Goal: Task Accomplishment & Management: Use online tool/utility

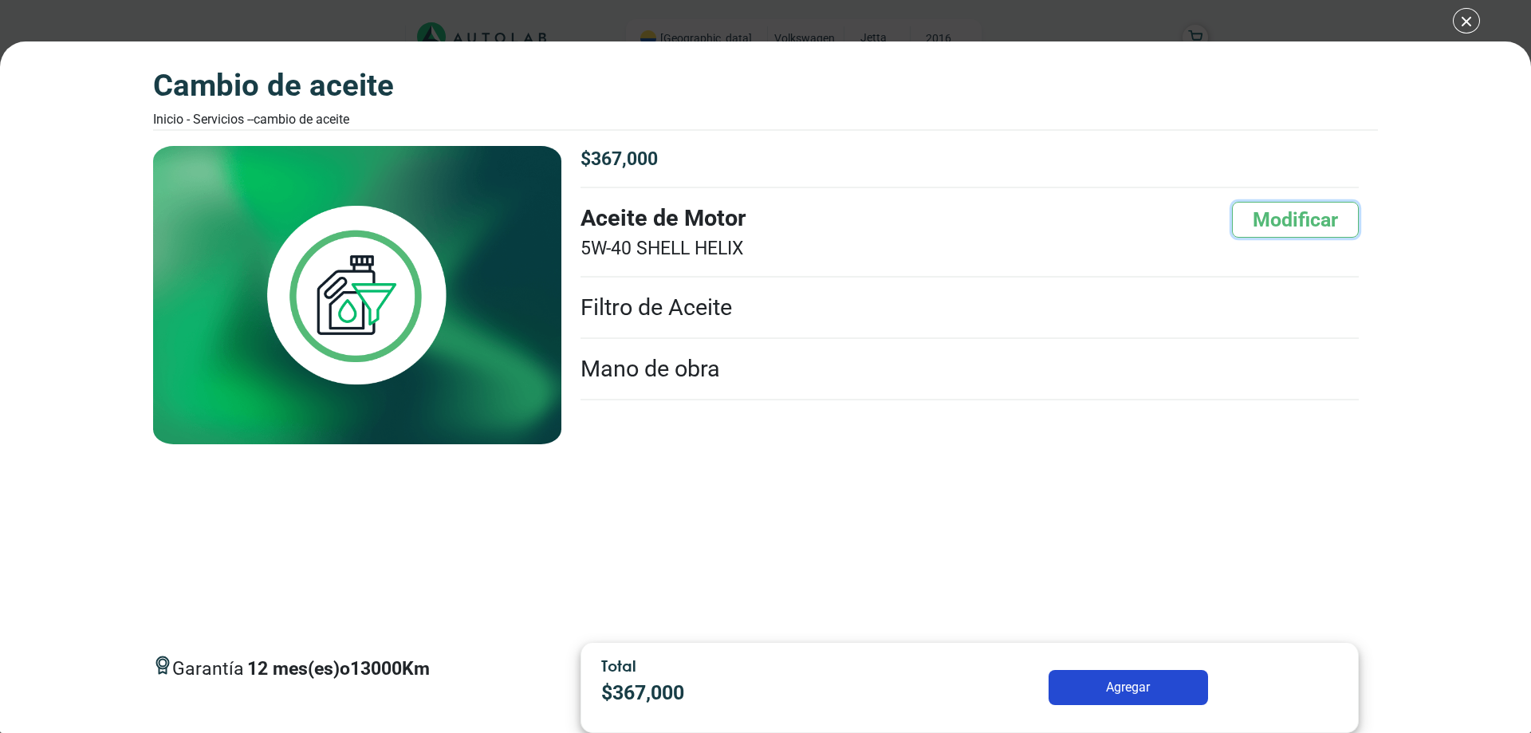
click at [1261, 225] on button "Modificar" at bounding box center [1295, 220] width 127 height 36
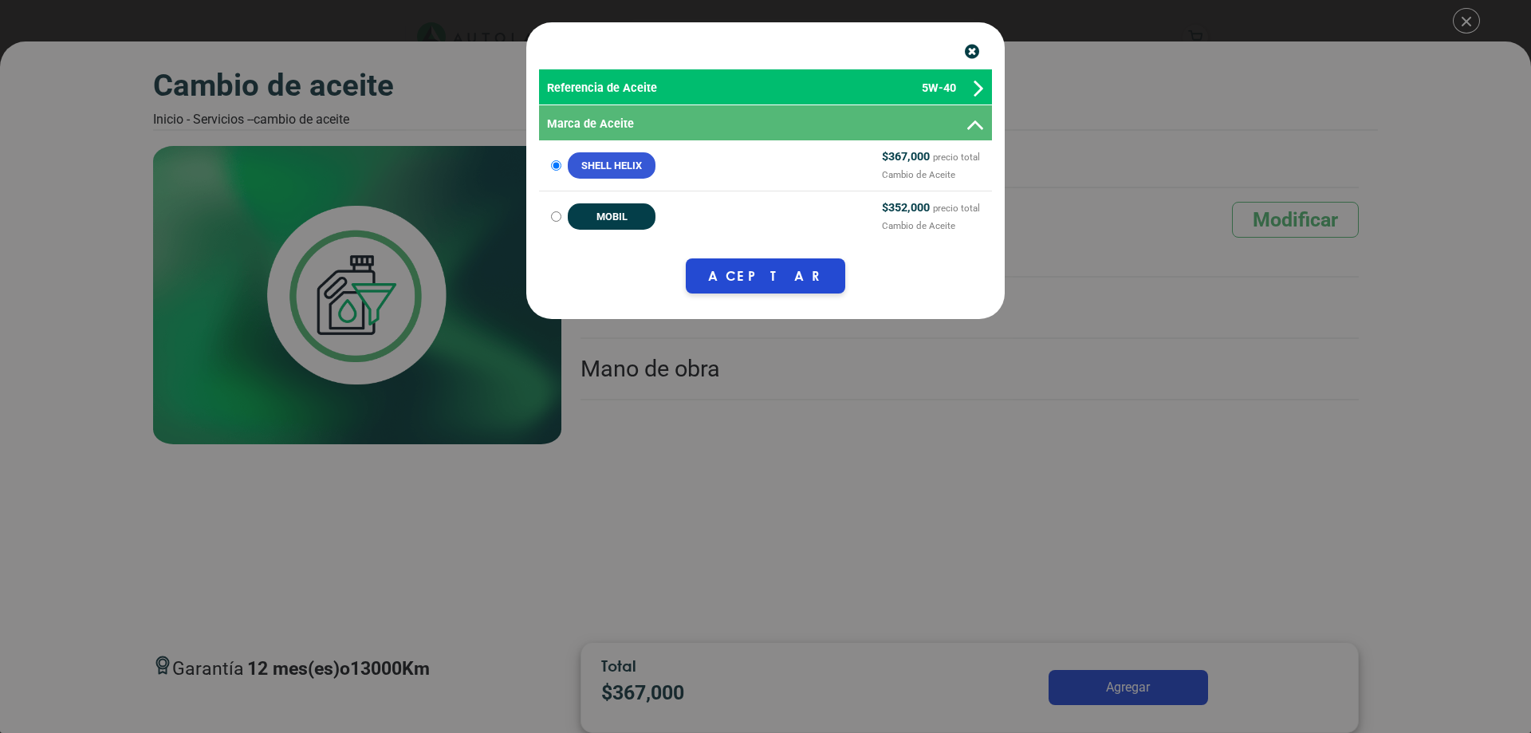
click at [975, 85] on icon at bounding box center [979, 88] width 10 height 29
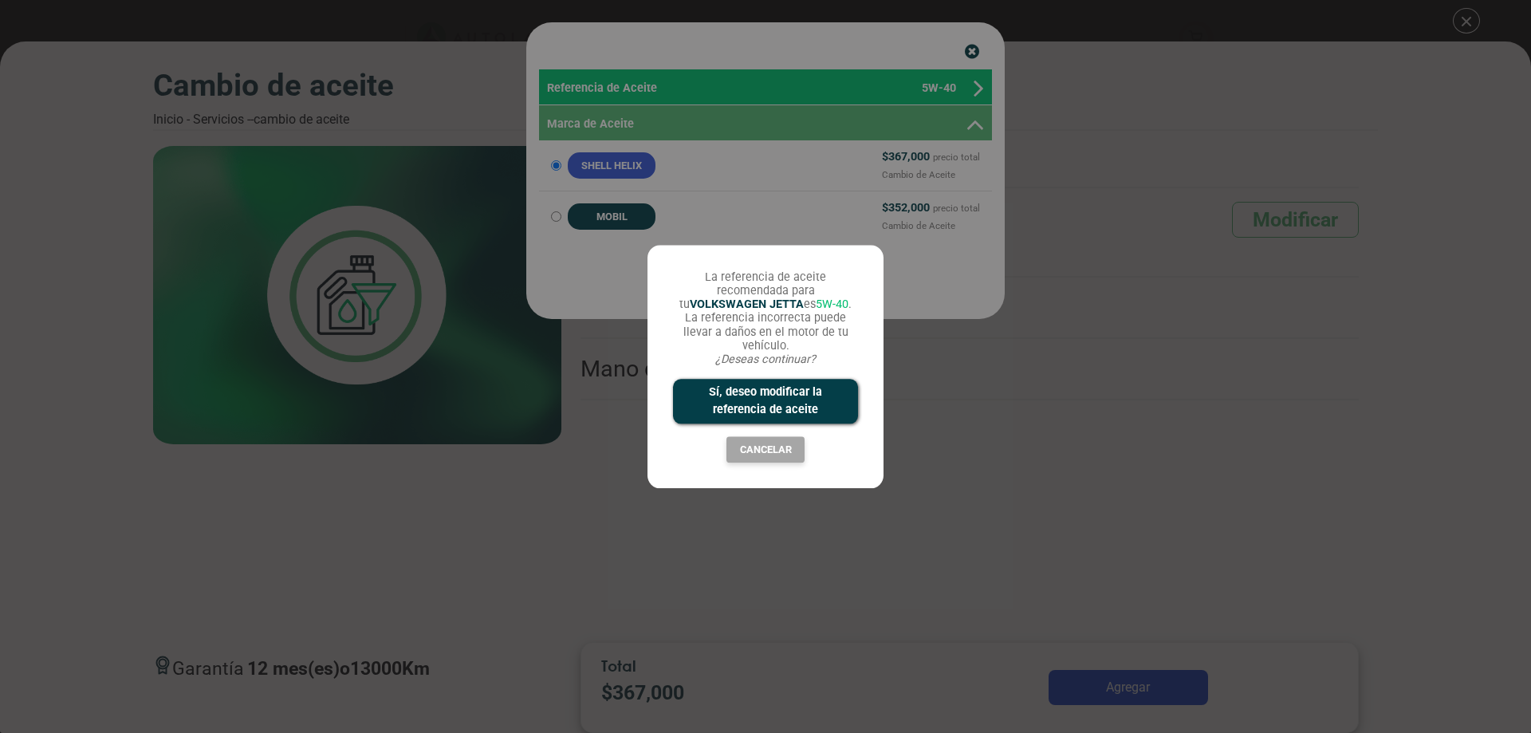
click at [766, 404] on button "Sí, deseo modificar la referencia de aceite" at bounding box center [765, 402] width 185 height 44
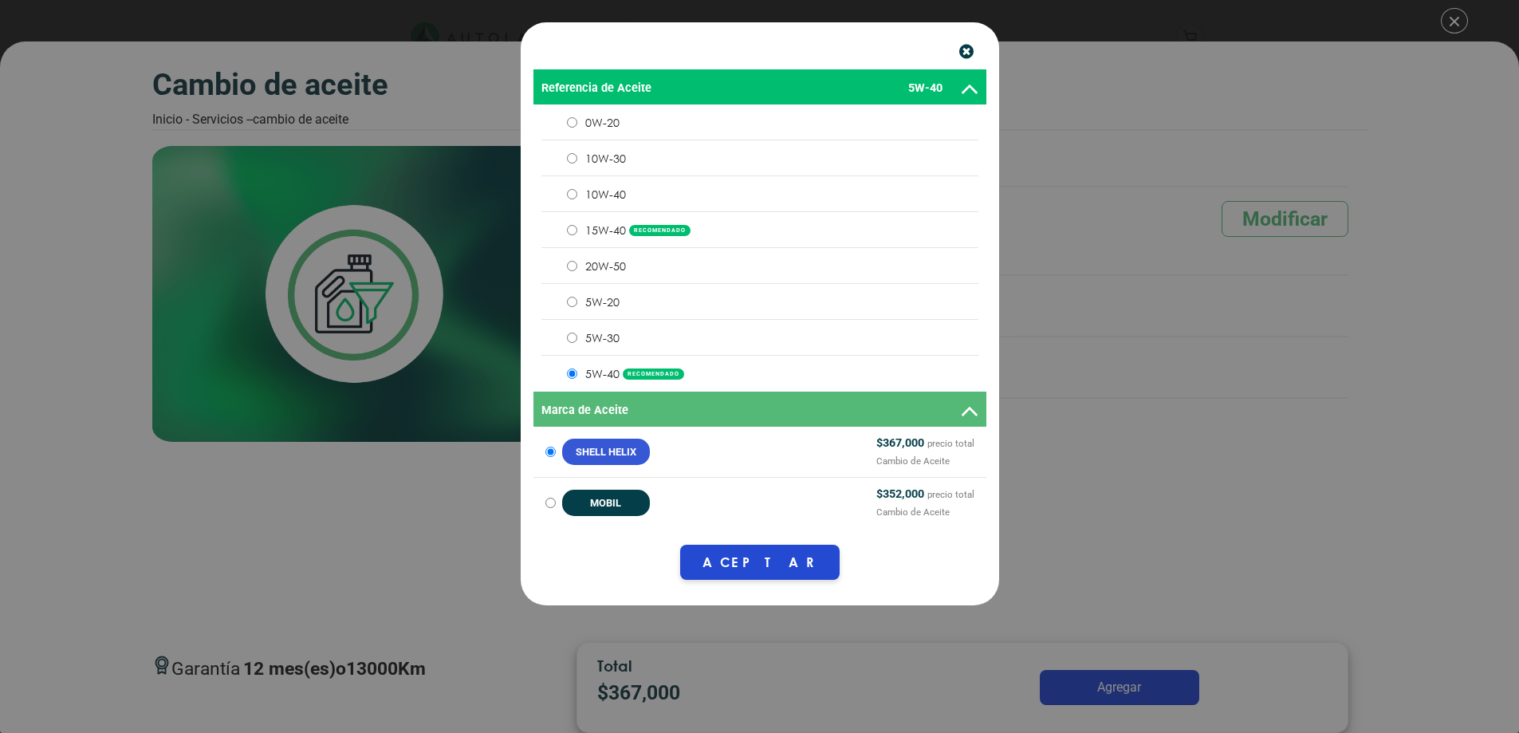
click at [569, 339] on input "5W-30" at bounding box center [572, 338] width 10 height 10
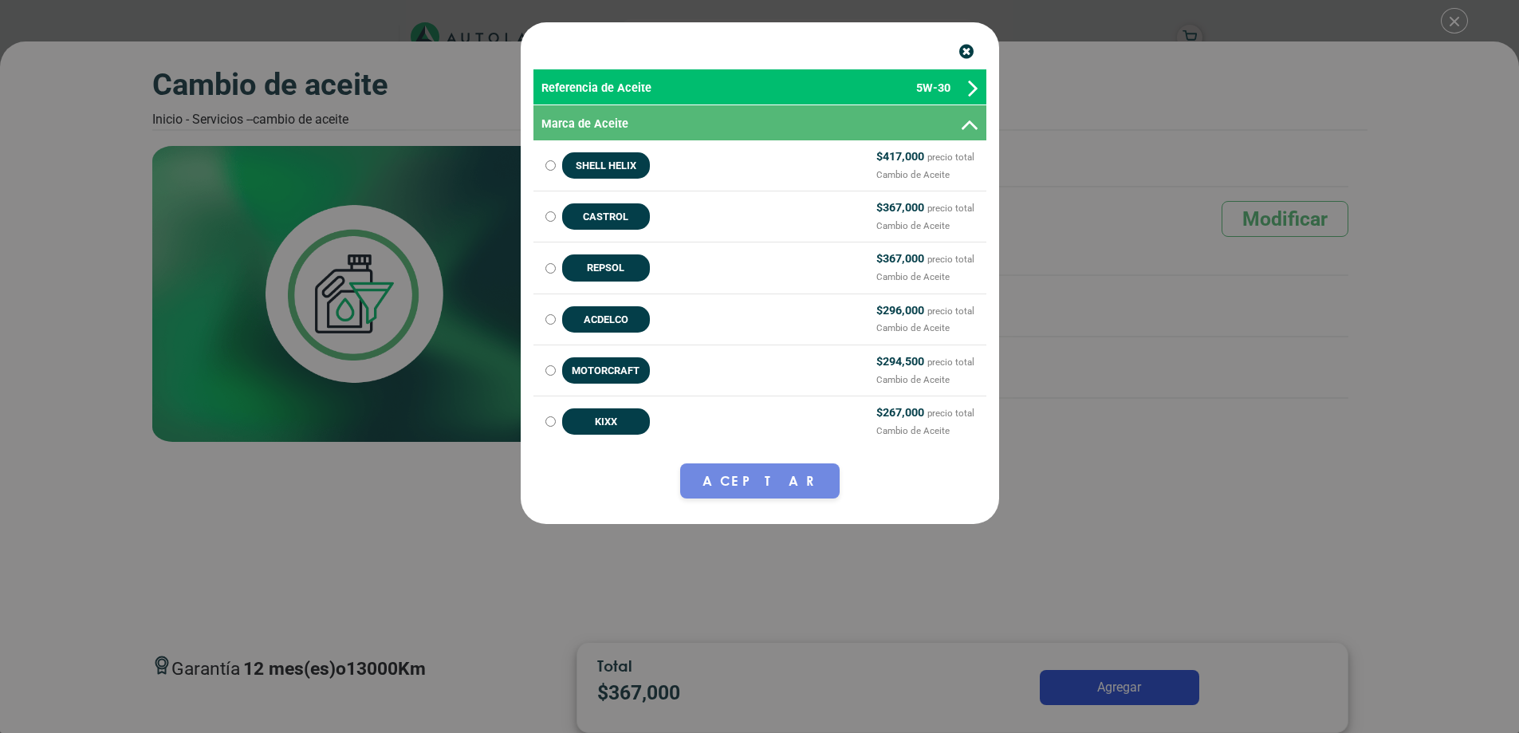
scroll to position [239, 0]
click at [554, 424] on input "KIXX $ 267,000 precio total Cambio de Aceite" at bounding box center [551, 421] width 10 height 10
radio input "true"
click at [738, 473] on button "Aceptar" at bounding box center [760, 480] width 160 height 35
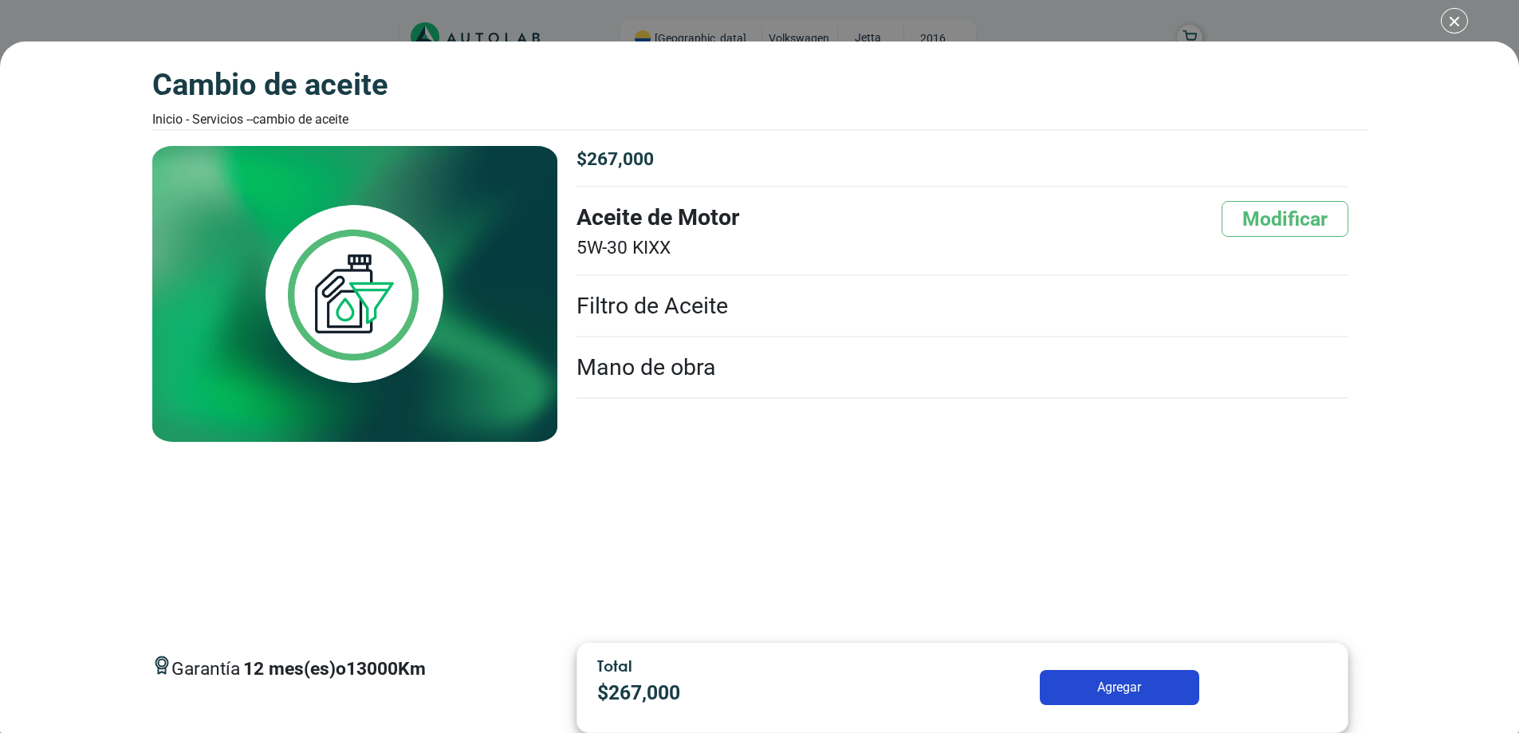
click at [786, 305] on li "Filtro de Aceite" at bounding box center [963, 306] width 772 height 61
click at [1148, 691] on button "Agregar" at bounding box center [1120, 687] width 160 height 35
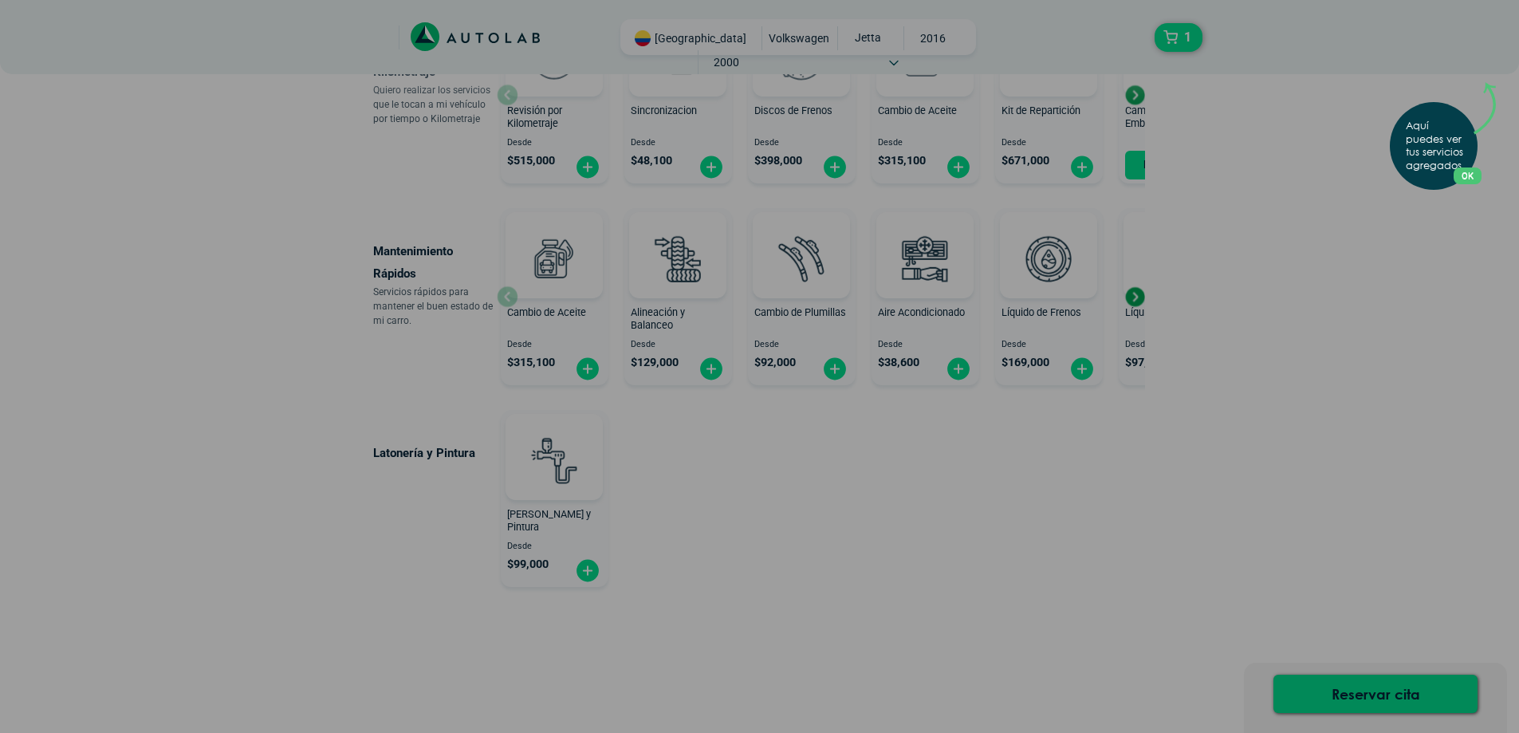
click at [1471, 175] on button "OK" at bounding box center [1468, 175] width 28 height 17
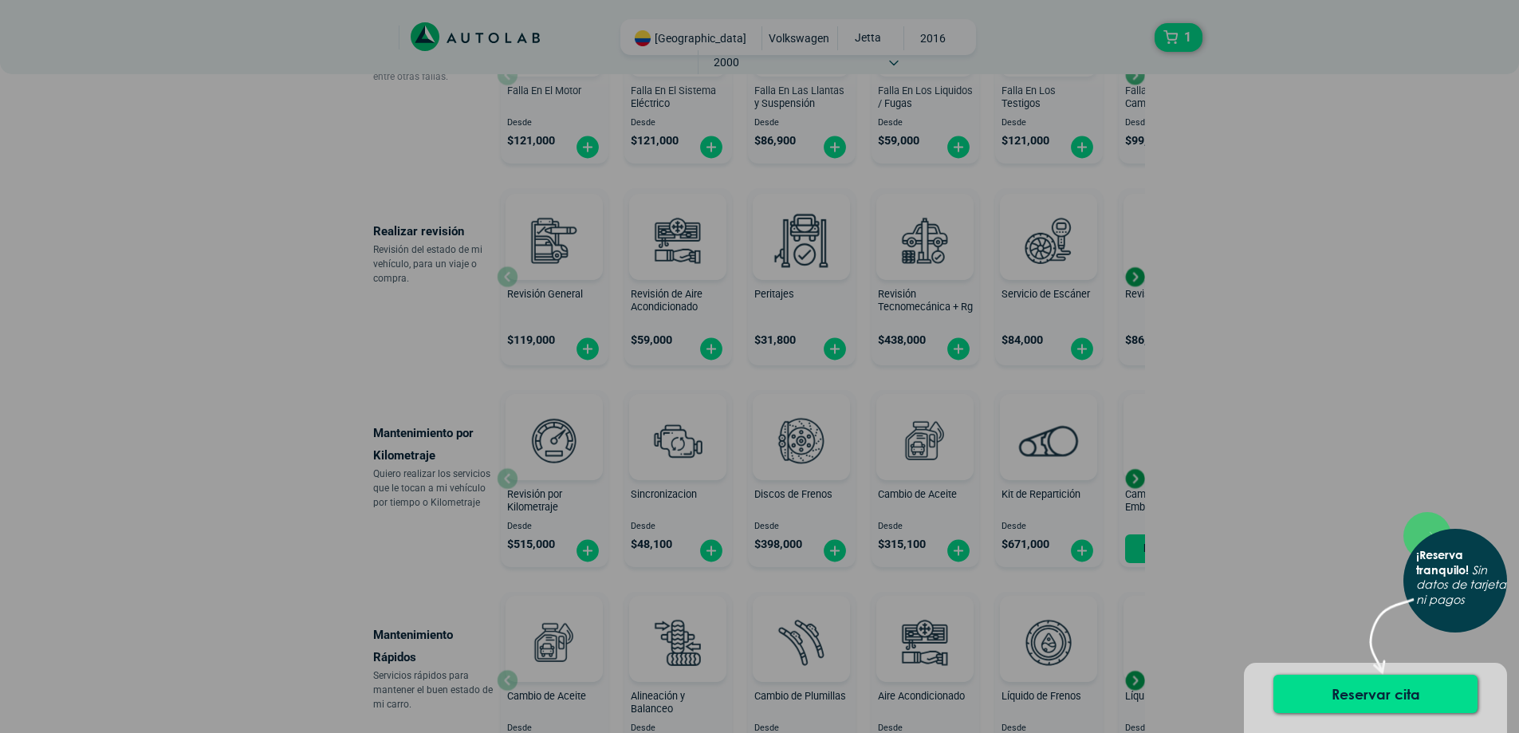
scroll to position [862, 0]
